Goal: Feedback & Contribution: Contribute content

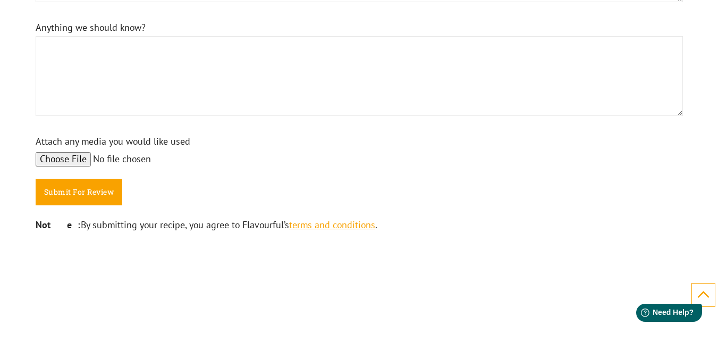
scroll to position [957, 0]
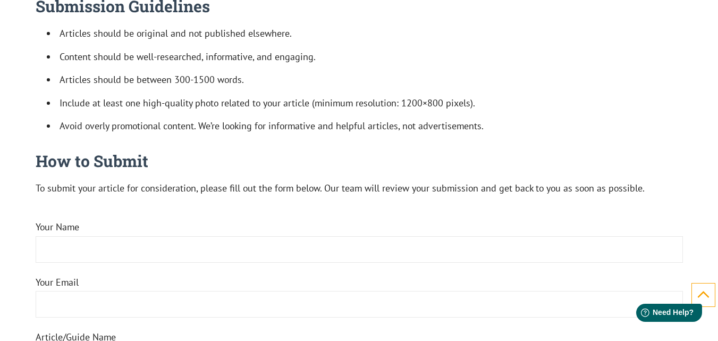
click at [91, 257] on input "Your Name" at bounding box center [359, 249] width 647 height 27
paste input "[PERSON_NAME] [PERSON_NAME][EMAIL_ADDRESS][DOMAIN_NAME]"
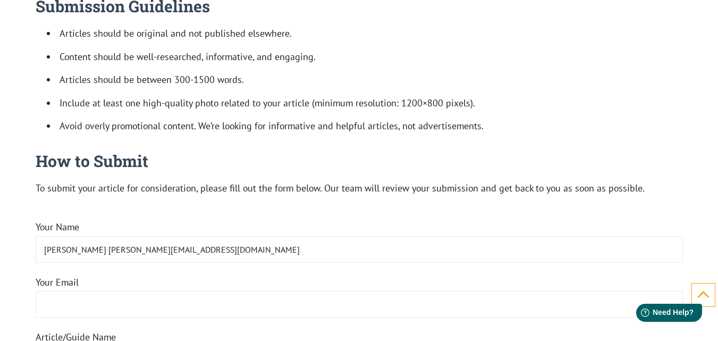
drag, startPoint x: 188, startPoint y: 250, endPoint x: 93, endPoint y: 244, distance: 95.3
click at [93, 244] on input "[PERSON_NAME] [PERSON_NAME][EMAIL_ADDRESS][DOMAIN_NAME]" at bounding box center [359, 249] width 647 height 27
type input "[PERSON_NAME]"
click at [157, 302] on input "Your Email" at bounding box center [359, 304] width 647 height 27
paste input "[EMAIL_ADDRESS][DOMAIN_NAME]"
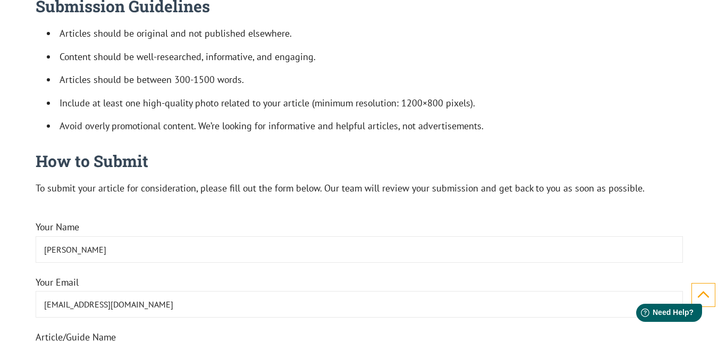
scroll to position [1435, 0]
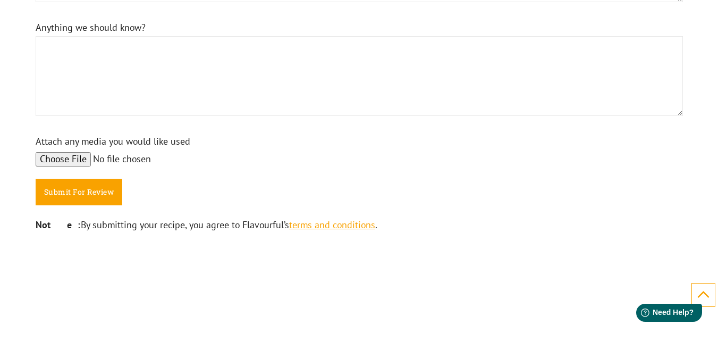
type input "[EMAIL_ADDRESS][DOMAIN_NAME]"
click at [195, 78] on textarea "Anything we should know?" at bounding box center [359, 76] width 647 height 80
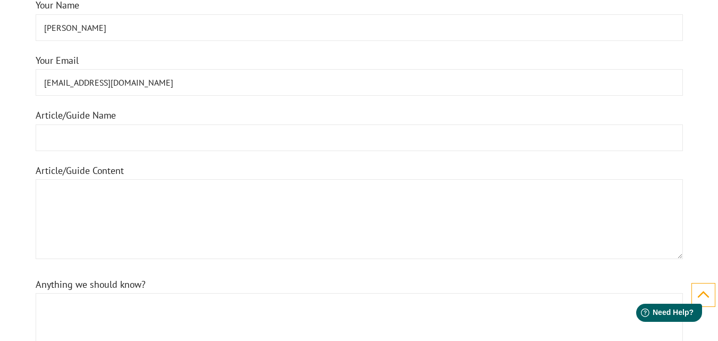
scroll to position [1178, 0]
click at [172, 138] on input "Article/Guide Name" at bounding box center [359, 138] width 647 height 27
paste input "Good day, I trust all is well with you. Could you kindly provide the cost for p…"
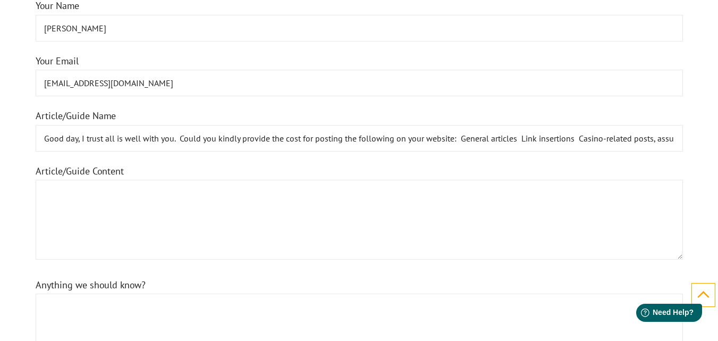
scroll to position [0, 777]
type input "Good day, I trust all is well with you. Could you kindly provide the cost for p…"
click at [181, 216] on textarea "Article/Guide Content" at bounding box center [359, 220] width 647 height 80
paste textarea "Good day, I trust all is well with you. Could you kindly provide the cost for p…"
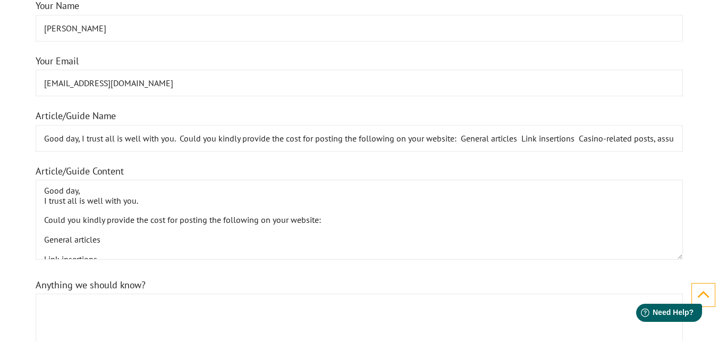
scroll to position [123, 0]
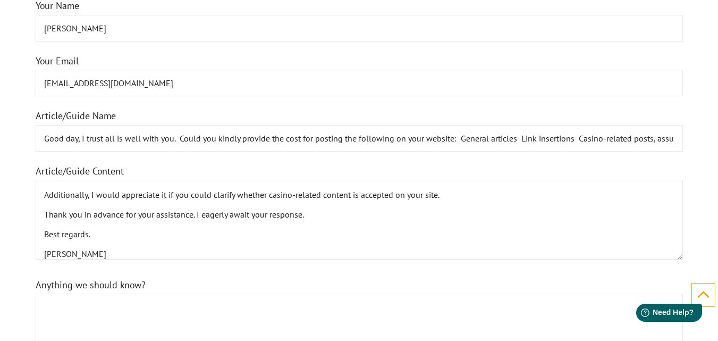
type textarea "Good day, I trust all is well with you. Could you kindly provide the cost for p…"
click at [138, 320] on textarea "Anything we should know?" at bounding box center [359, 333] width 647 height 80
paste textarea "Good day, I trust all is well with you. Could you kindly provide the cost for p…"
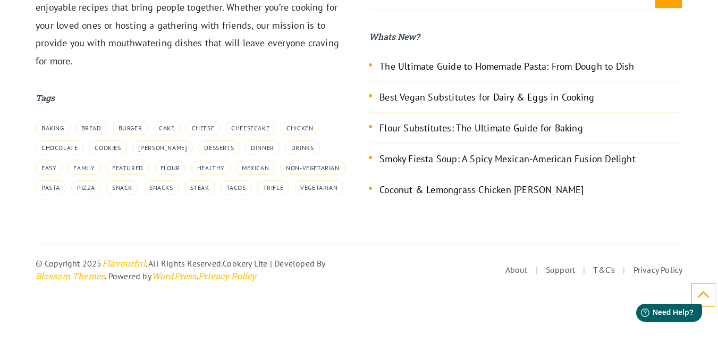
scroll to position [1515, 0]
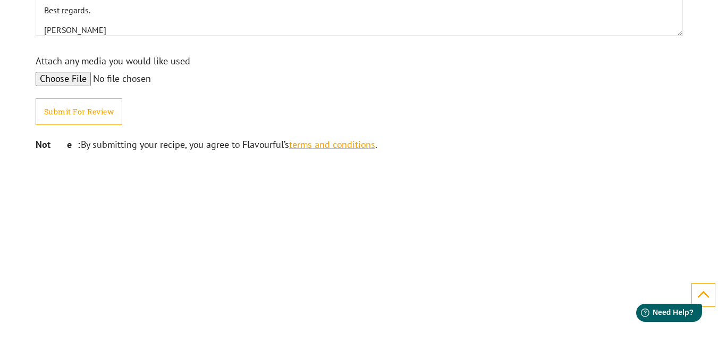
type textarea "Good day, I trust all is well with you. Could you kindly provide the cost for p…"
click at [95, 100] on input "Submit For Review" at bounding box center [79, 111] width 87 height 27
